Goal: Task Accomplishment & Management: Manage account settings

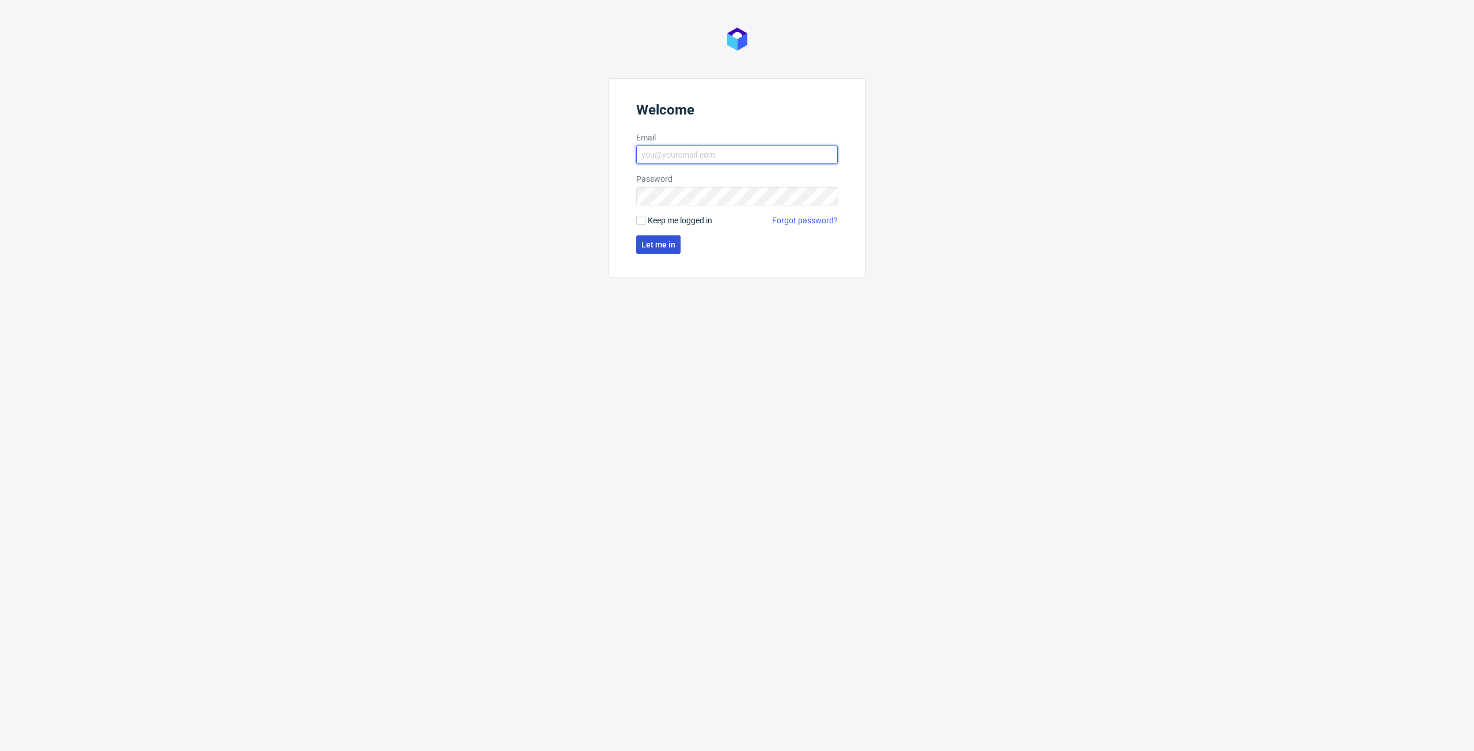
type input "[PERSON_NAME][EMAIL_ADDRESS][PERSON_NAME][DOMAIN_NAME]"
click at [647, 246] on span "Let me in" at bounding box center [658, 245] width 34 height 8
click at [705, 146] on input "[PERSON_NAME][EMAIL_ADDRESS][PERSON_NAME][DOMAIN_NAME]" at bounding box center [736, 155] width 201 height 18
type input "[PERSON_NAME][EMAIL_ADDRESS][PERSON_NAME][DOMAIN_NAME]"
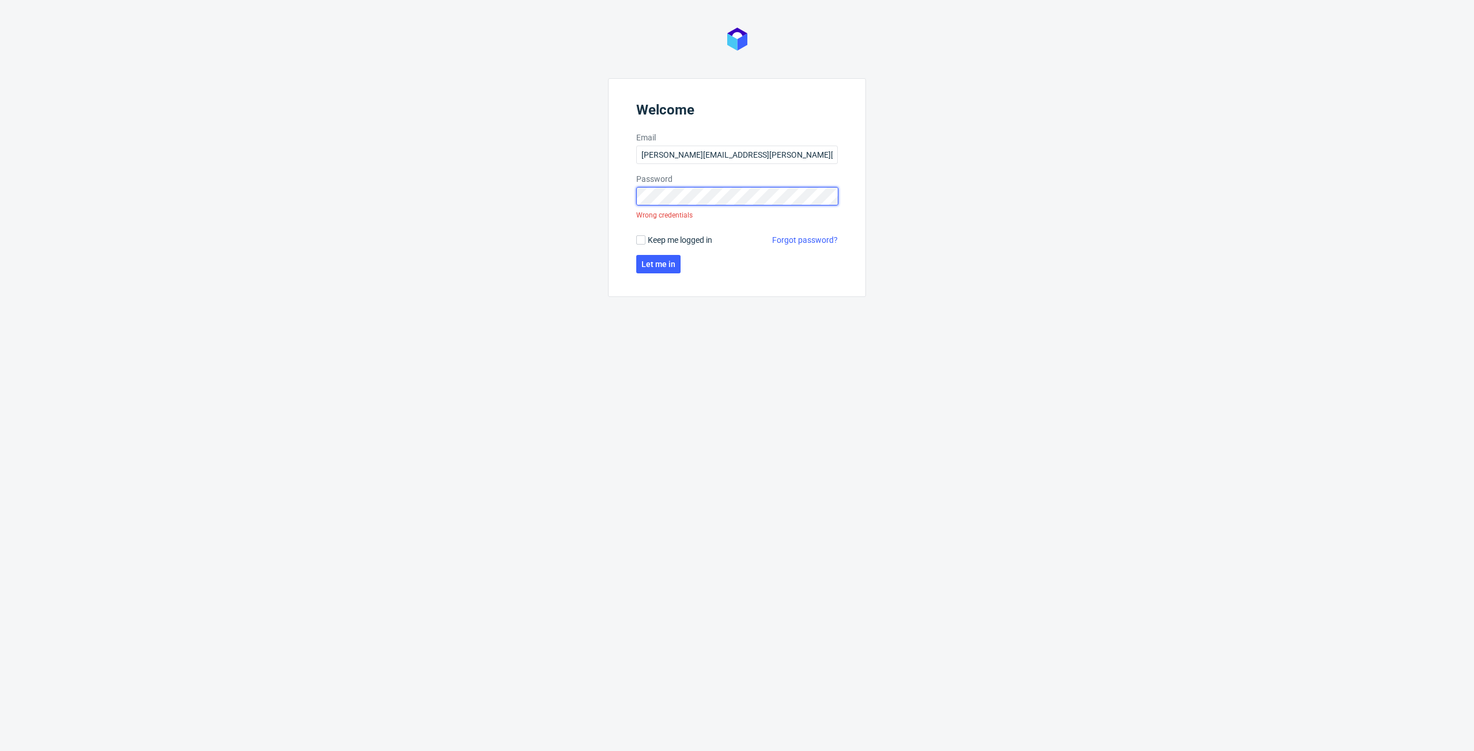
click at [424, 208] on div "Welcome Email [PERSON_NAME][EMAIL_ADDRESS][PERSON_NAME][DOMAIN_NAME] Password W…" at bounding box center [737, 375] width 1474 height 751
click button "Let me in" at bounding box center [658, 264] width 44 height 18
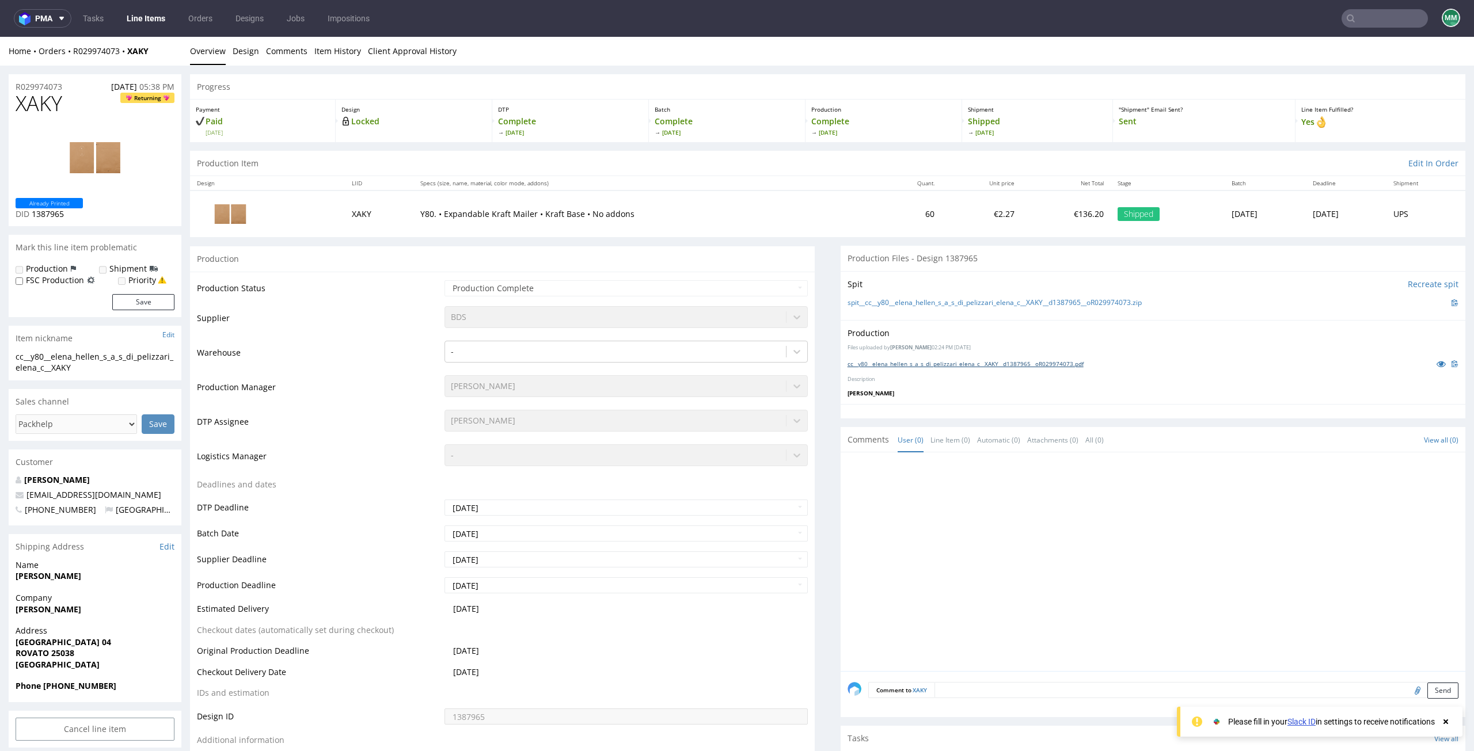
click at [930, 360] on link "cc__y80__elena_hellen_s_a_s_di_pelizzari_elena_c__XAKY__d1387965__oR029974073.p…" at bounding box center [965, 364] width 236 height 8
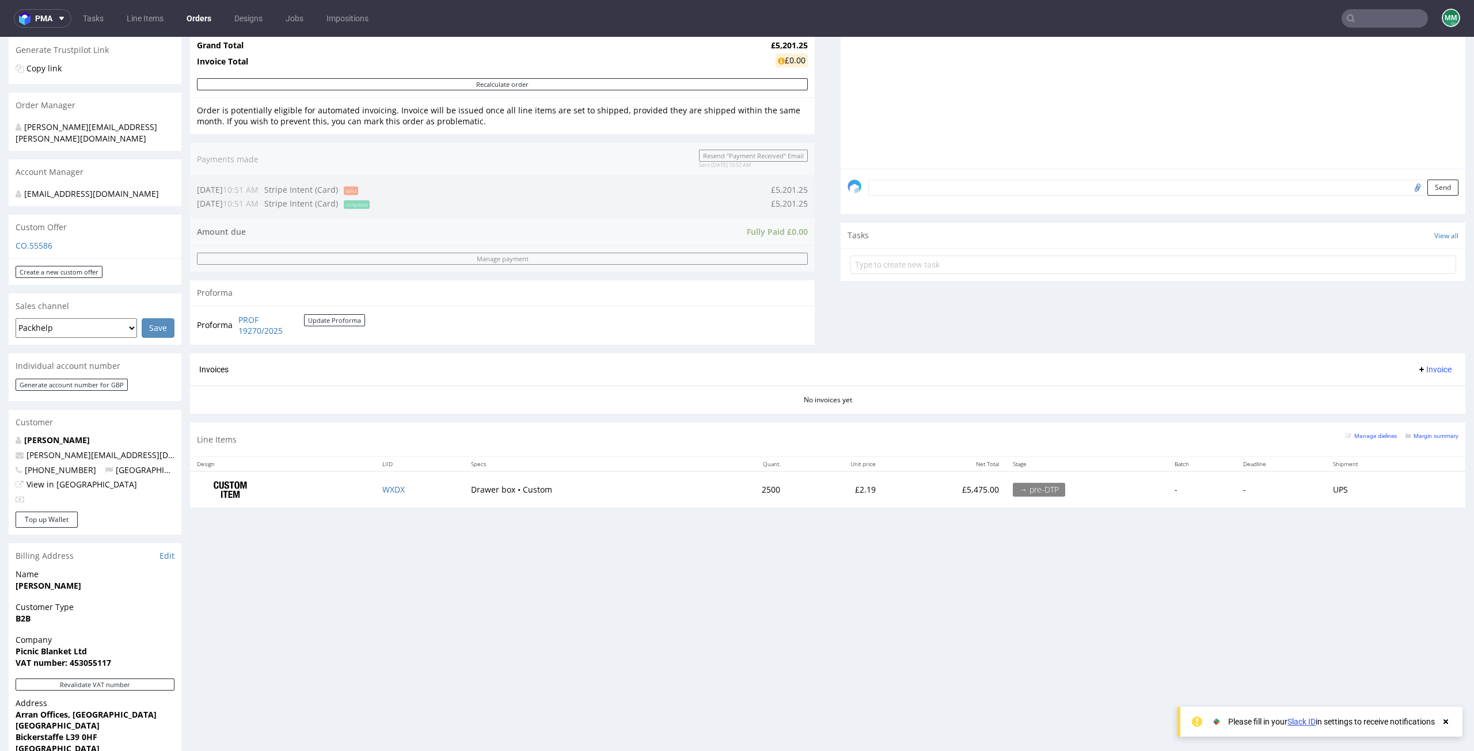
scroll to position [230, 0]
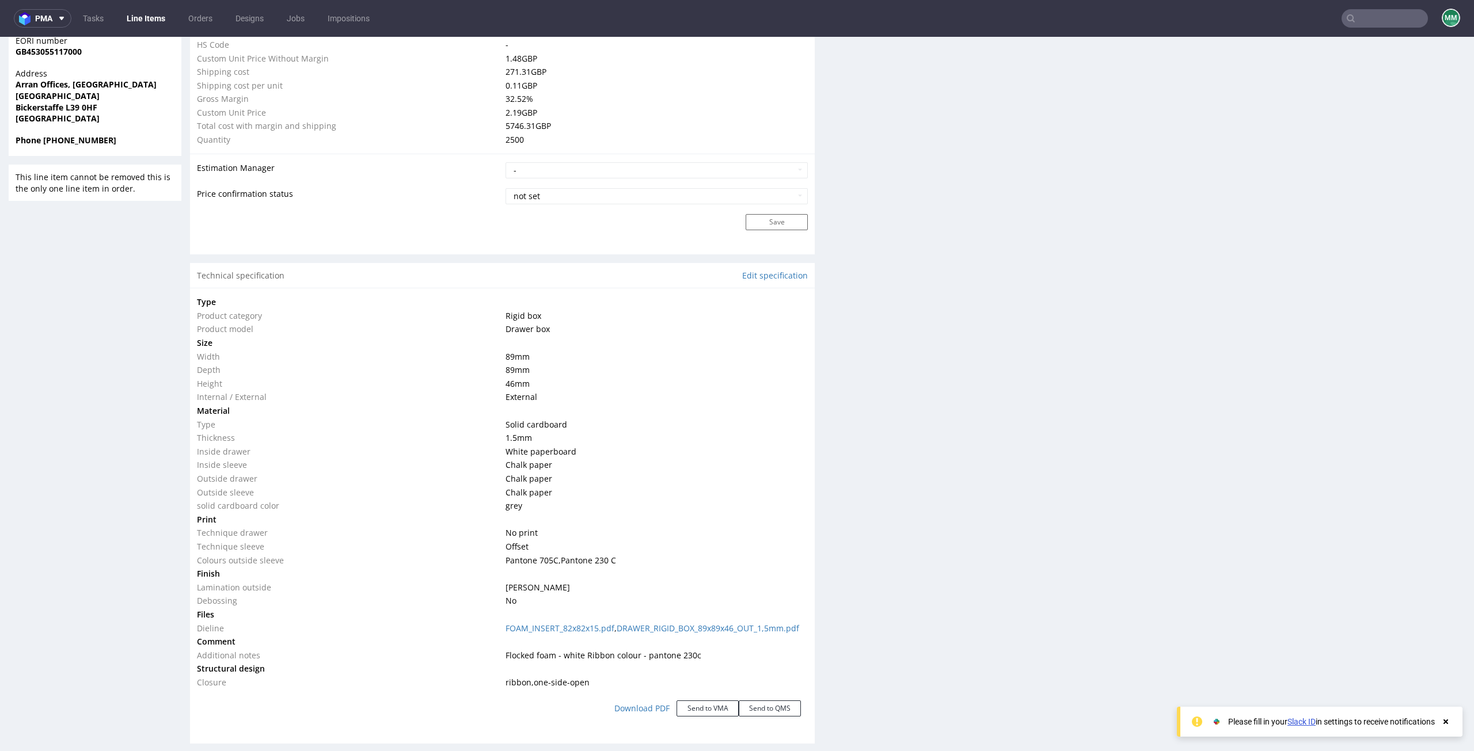
scroll to position [1036, 0]
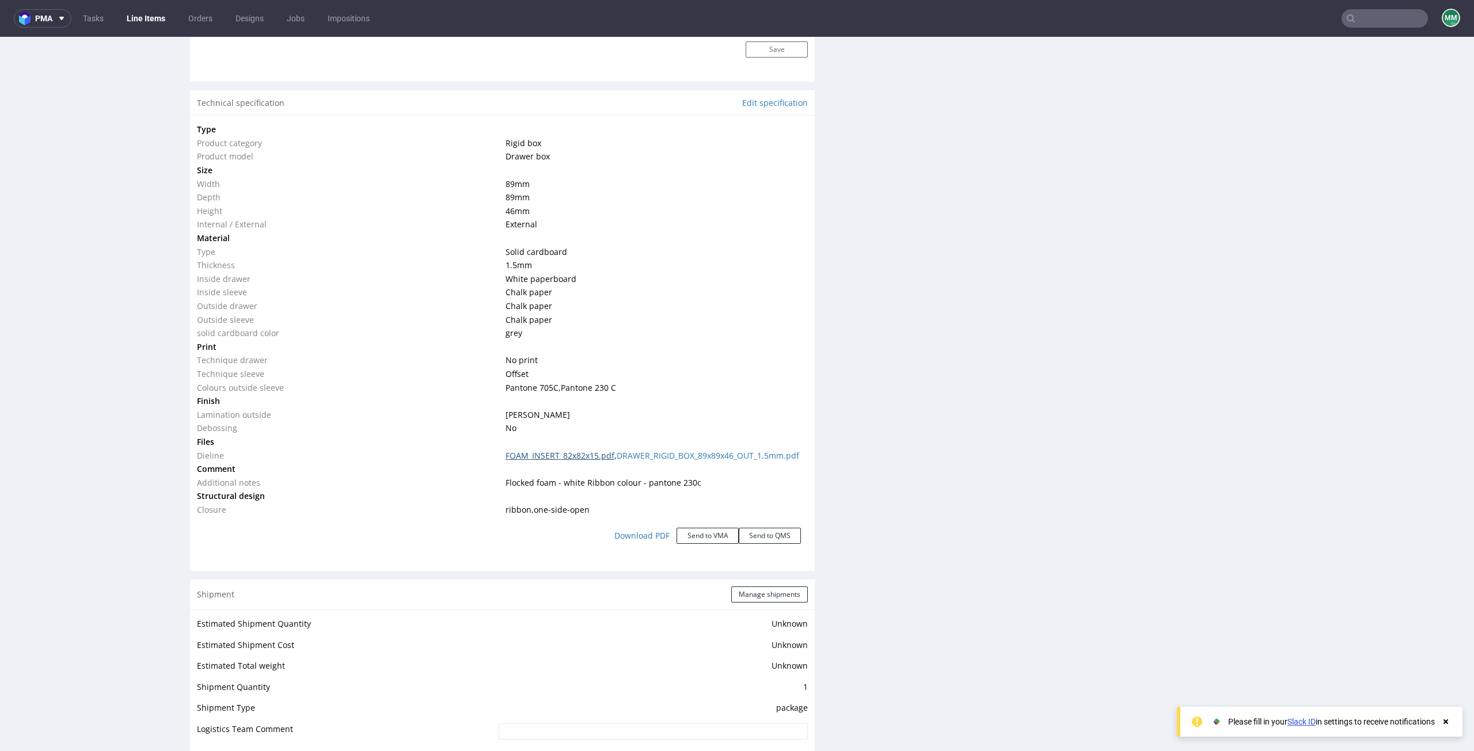
click at [536, 454] on link "FOAM_INSERT_82x82x15.pdf" at bounding box center [559, 455] width 109 height 11
click at [660, 455] on link "DRAWER_RIGID_BOX_89x89x46_OUT_1,5mm.pdf" at bounding box center [707, 455] width 182 height 11
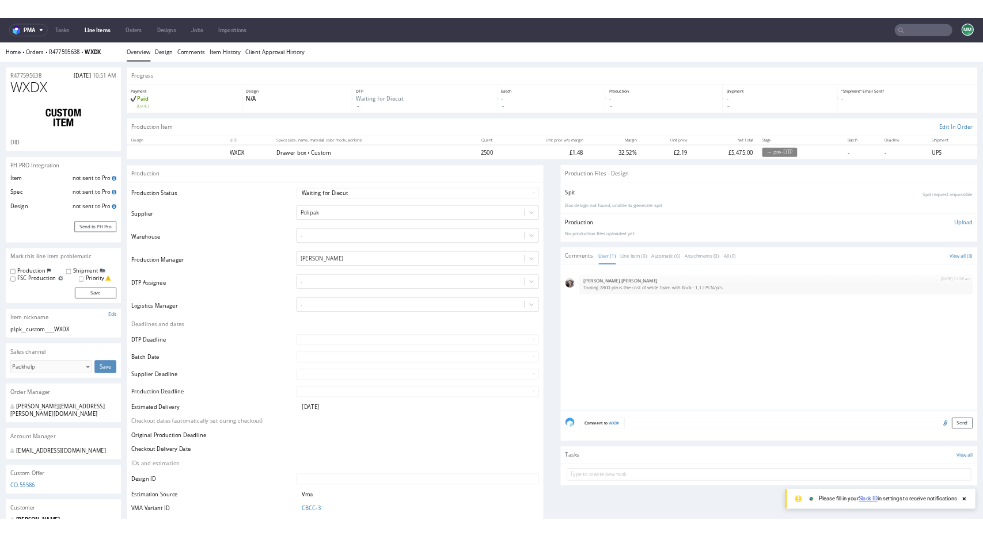
scroll to position [0, 0]
